Goal: Find specific page/section: Find specific page/section

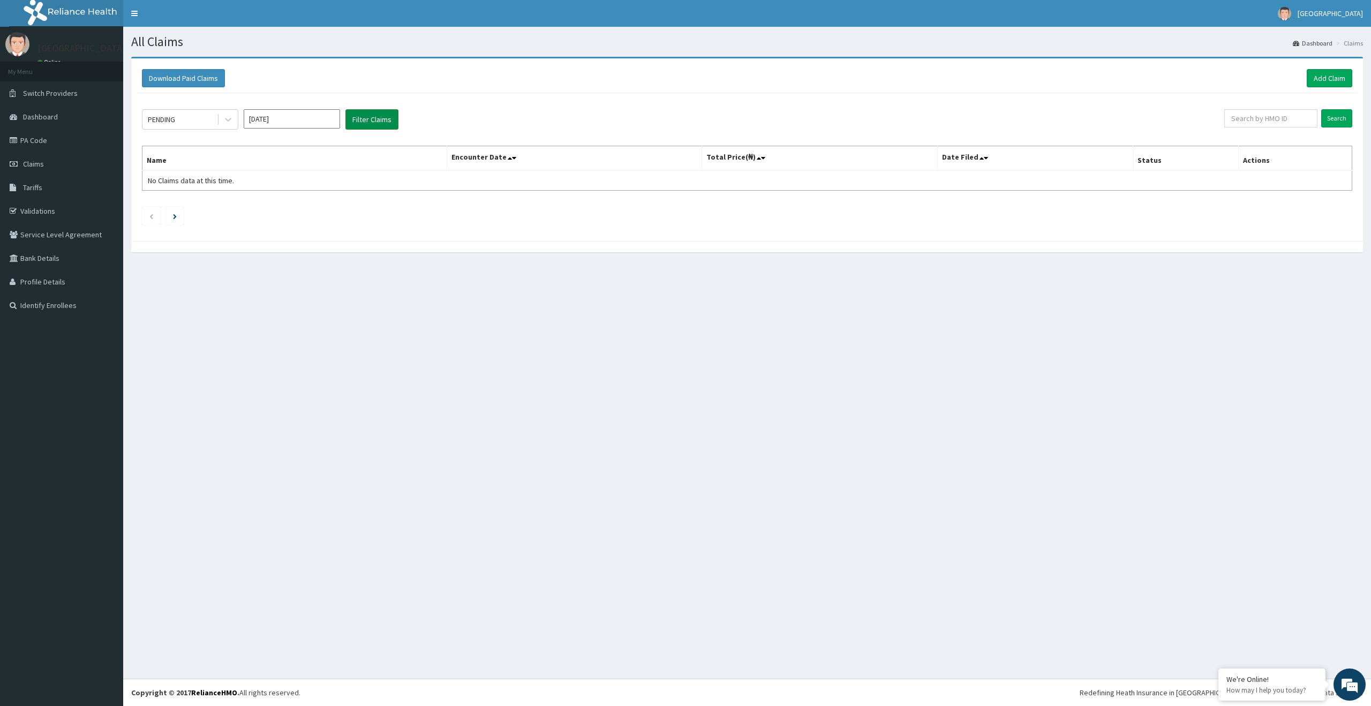
click at [379, 120] on button "Filter Claims" at bounding box center [371, 119] width 53 height 20
click at [91, 146] on link "PA Code" at bounding box center [61, 141] width 123 height 24
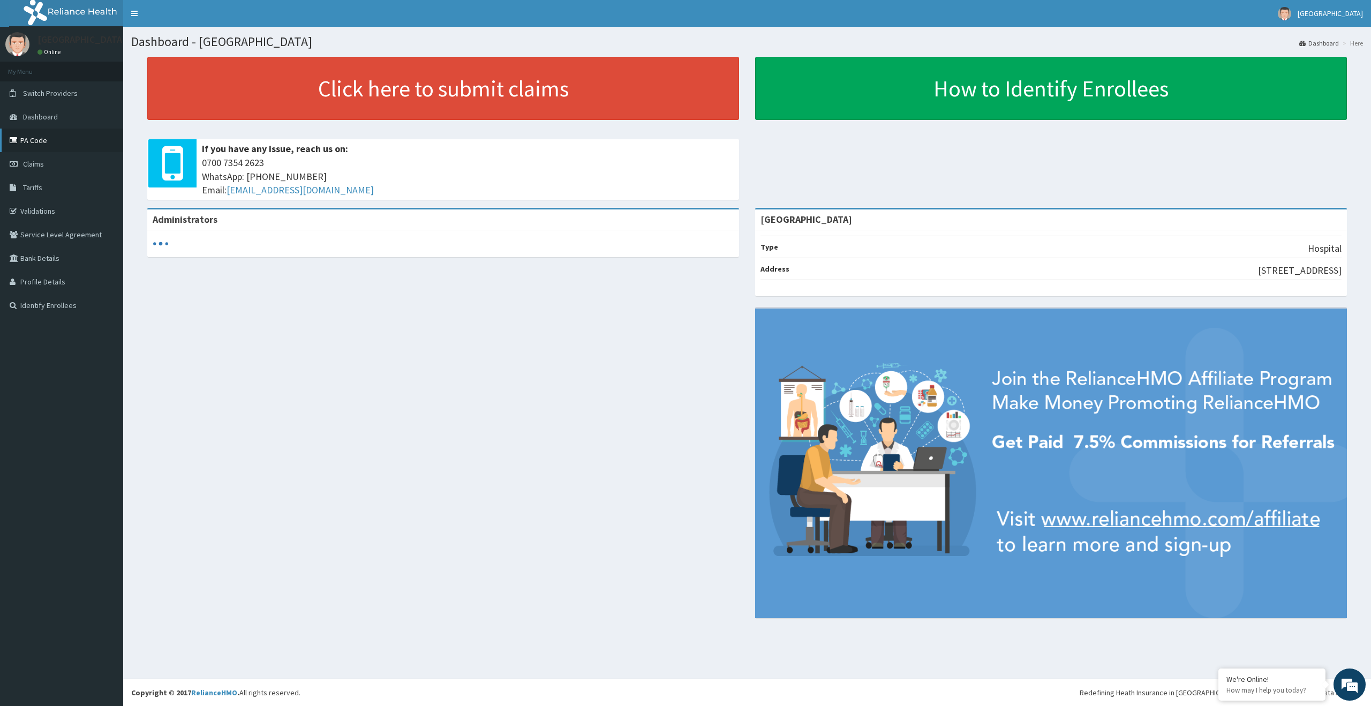
click at [51, 145] on link "PA Code" at bounding box center [61, 141] width 123 height 24
